Goal: Navigation & Orientation: Go to known website

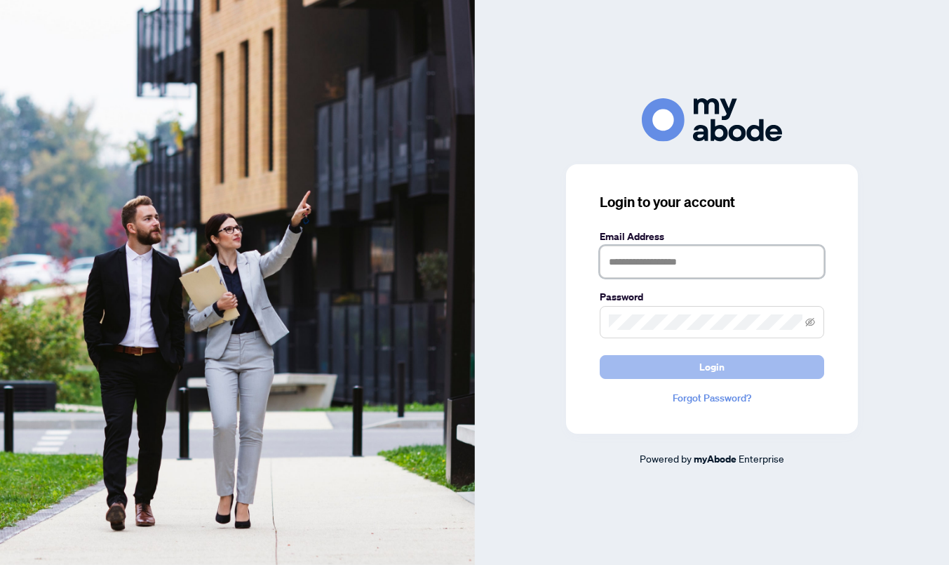
type input "**********"
drag, startPoint x: 681, startPoint y: 377, endPoint x: 682, endPoint y: 366, distance: 10.5
click at [681, 377] on button "Login" at bounding box center [712, 367] width 224 height 24
